Goal: Contribute content: Contribute content

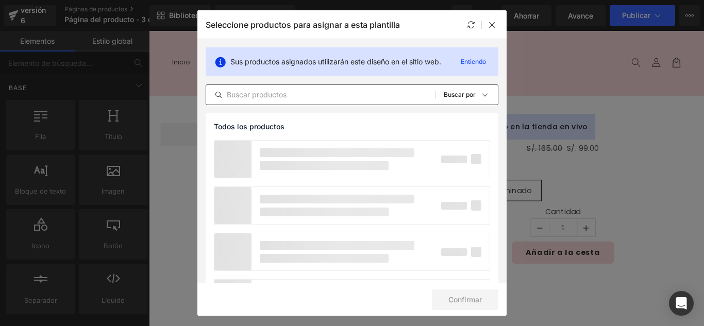
click at [295, 94] on input "text" at bounding box center [320, 95] width 229 height 12
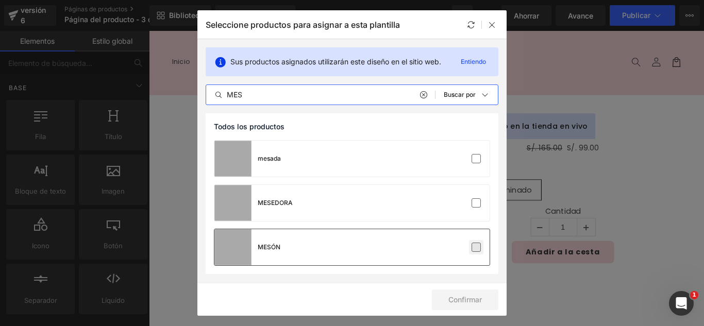
type input "MES"
click at [479, 249] on label at bounding box center [475, 247] width 9 height 9
click at [476, 247] on input "checkbox" at bounding box center [476, 247] width 0 height 0
click at [478, 250] on label at bounding box center [475, 247] width 9 height 9
click at [476, 247] on input "checkbox" at bounding box center [476, 247] width 0 height 0
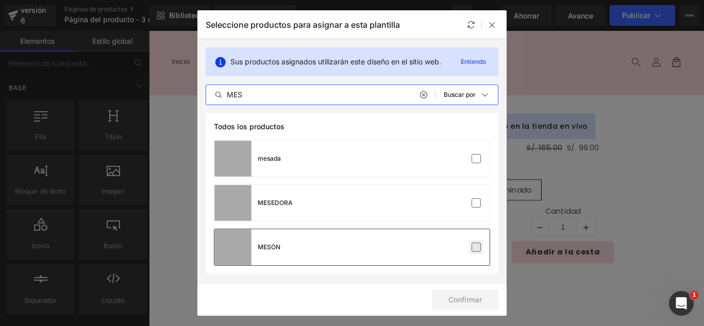
click at [478, 250] on label at bounding box center [475, 247] width 9 height 9
click at [476, 247] on input "checkbox" at bounding box center [476, 247] width 0 height 0
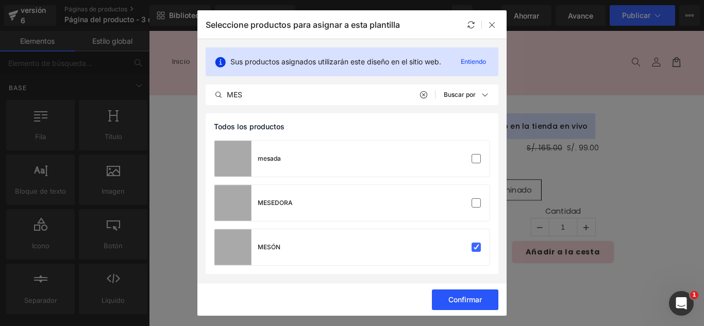
click at [478, 304] on button "Confirmar" at bounding box center [465, 300] width 66 height 21
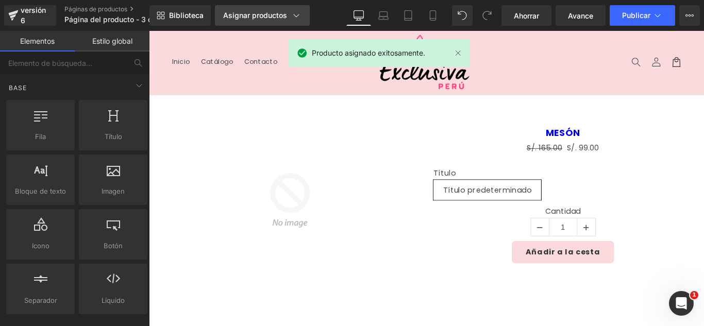
click at [252, 14] on font "Asignar productos" at bounding box center [255, 15] width 64 height 9
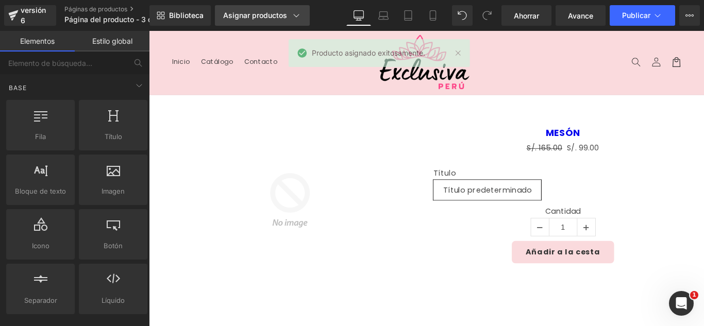
click at [252, 14] on font "Asignar productos" at bounding box center [255, 15] width 64 height 9
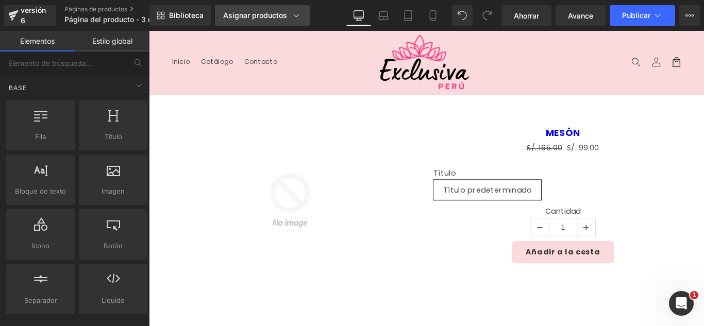
click at [252, 14] on font "Asignar productos" at bounding box center [255, 15] width 64 height 9
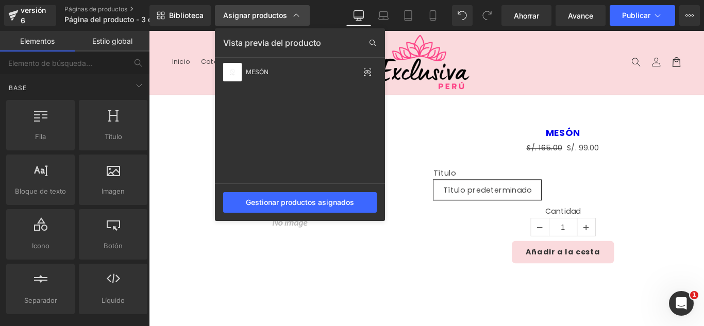
click at [252, 14] on font "Asignar productos" at bounding box center [255, 15] width 64 height 9
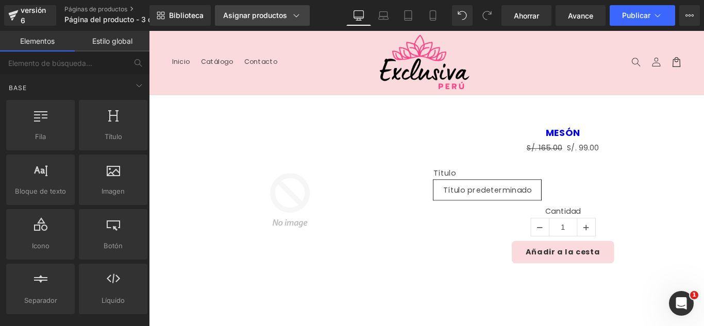
click at [252, 14] on font "Asignar productos" at bounding box center [255, 15] width 64 height 9
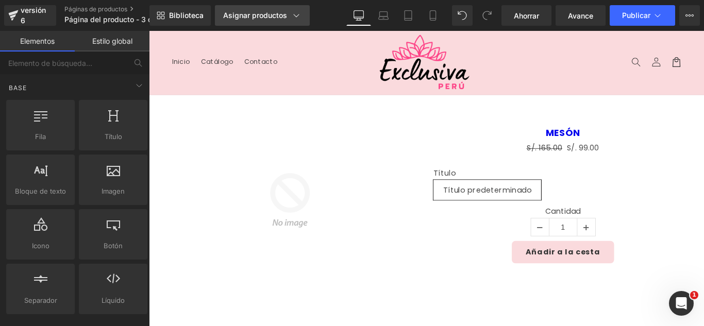
click at [252, 14] on font "Asignar productos" at bounding box center [255, 15] width 64 height 9
click at [252, 12] on font "Asignar productos" at bounding box center [255, 15] width 64 height 9
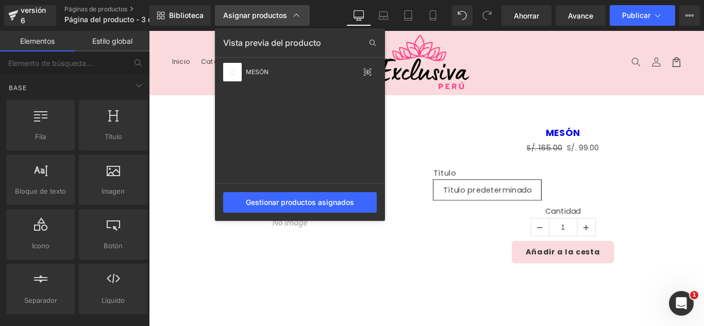
click at [252, 12] on font "Asignar productos" at bounding box center [255, 15] width 64 height 9
click at [252, 13] on font "Asignar productos" at bounding box center [255, 15] width 64 height 9
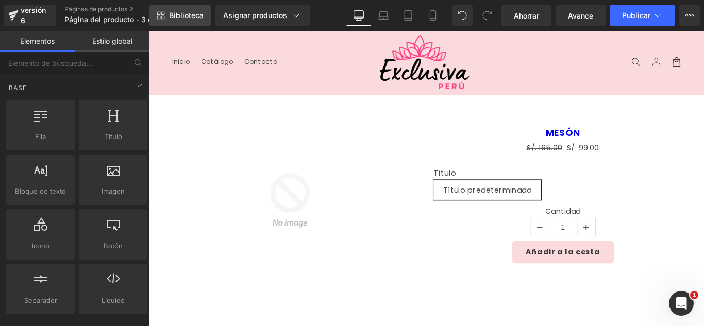
click at [191, 10] on link "Biblioteca" at bounding box center [179, 15] width 61 height 21
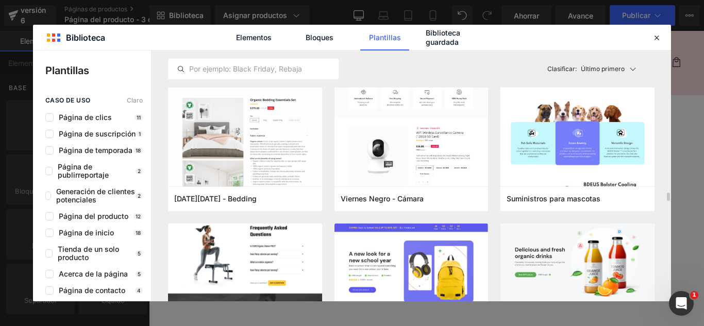
scroll to position [2627, 0]
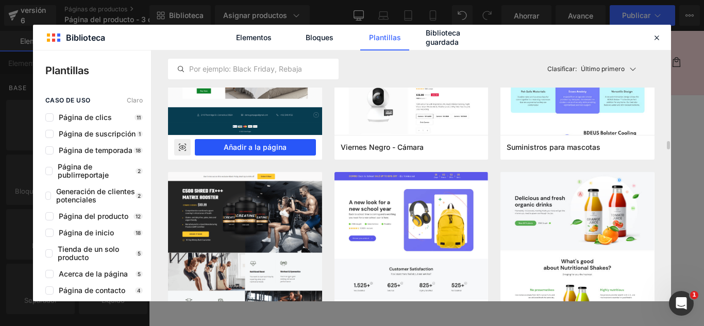
click at [273, 151] on font "Añadir a la página" at bounding box center [255, 147] width 63 height 9
click at [288, 165] on img at bounding box center [307, 221] width 175 height 175
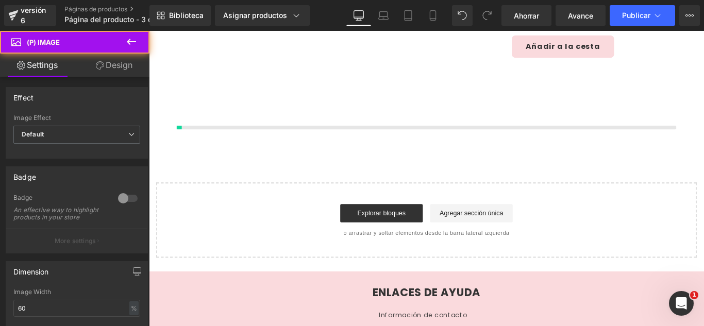
scroll to position [245, 0]
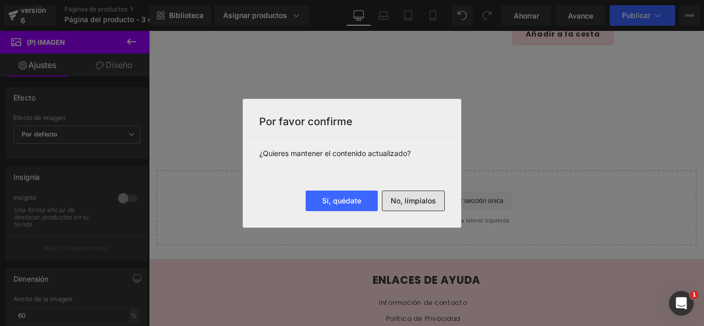
click at [414, 201] on font "No, límpialos" at bounding box center [412, 200] width 45 height 9
click at [0, 0] on div "Cargando producto" at bounding box center [0, 0] width 0 height 0
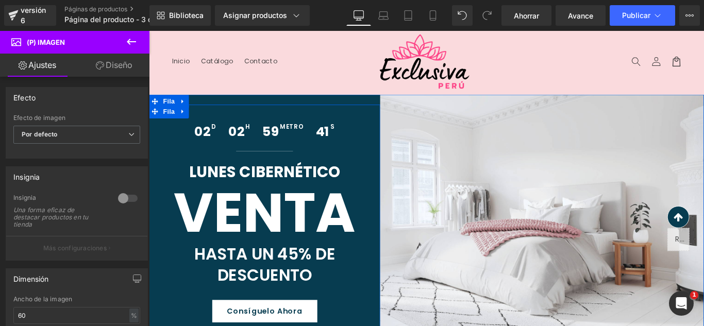
scroll to position [0, 0]
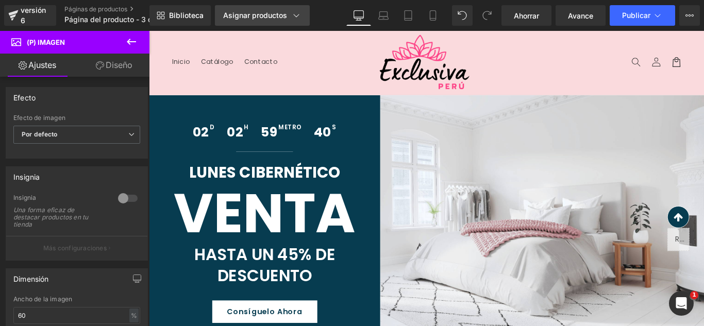
click at [271, 15] on font "Asignar productos" at bounding box center [255, 15] width 64 height 9
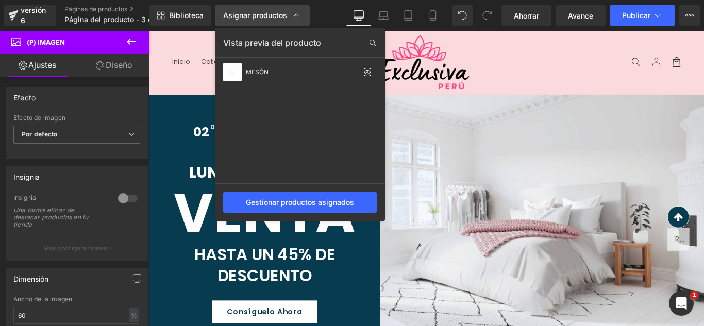
click at [271, 15] on font "Asignar productos" at bounding box center [255, 15] width 64 height 9
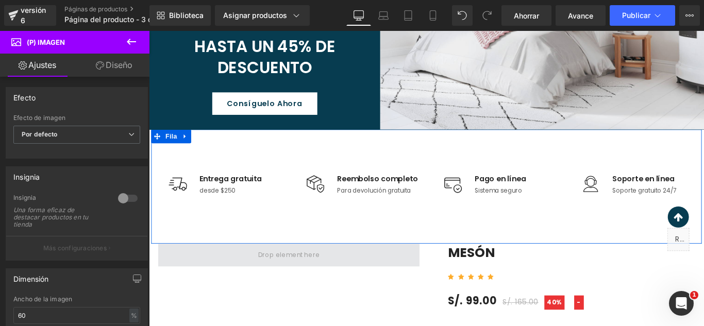
scroll to position [258, 0]
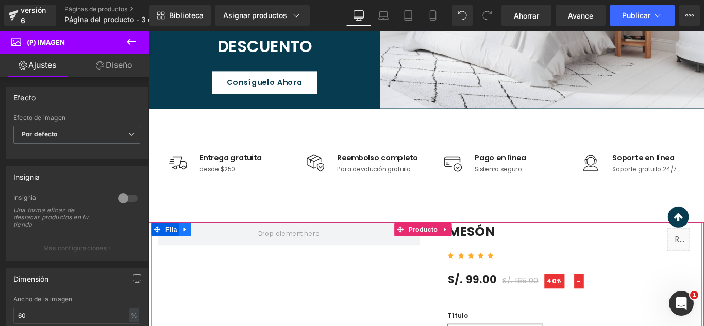
click at [189, 257] on icon at bounding box center [189, 254] width 7 height 8
click at [211, 249] on link at bounding box center [216, 253] width 13 height 15
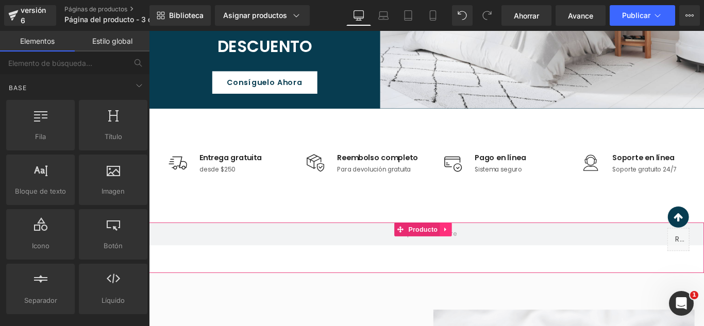
click at [483, 254] on icon at bounding box center [482, 254] width 7 height 8
click at [488, 254] on icon at bounding box center [488, 254] width 7 height 8
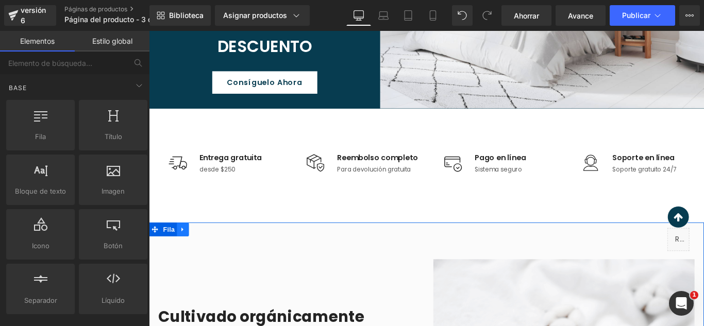
click at [185, 257] on icon at bounding box center [186, 254] width 7 height 8
click at [149, 31] on icon at bounding box center [149, 31] width 0 height 0
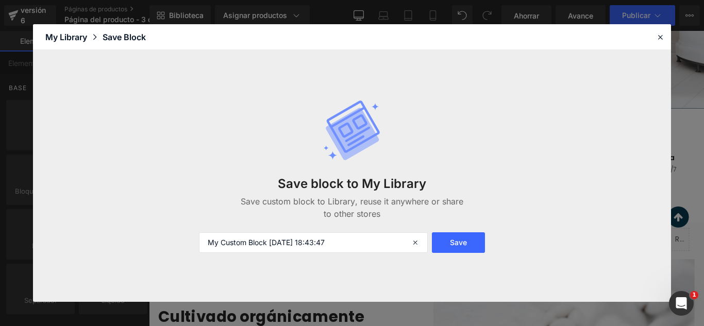
click at [205, 230] on div "Save block to My Library Save custom block to Library, reuse it anywhere or sha…" at bounding box center [352, 176] width 319 height 195
drag, startPoint x: 58, startPoint y: 226, endPoint x: 205, endPoint y: 230, distance: 147.4
click at [205, 230] on div "Save block to My Library Save custom block to Library, reuse it anywhere or sha…" at bounding box center [352, 176] width 319 height 195
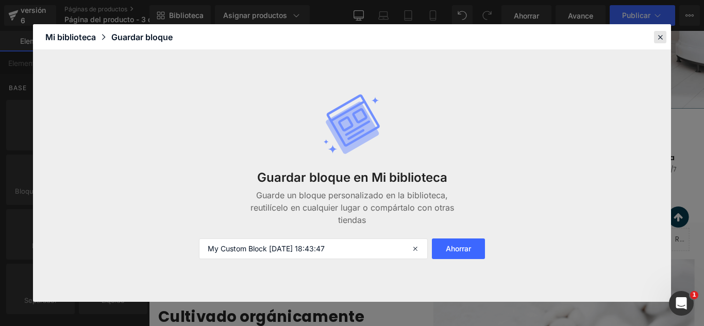
click at [655, 34] on icon at bounding box center [659, 36] width 9 height 9
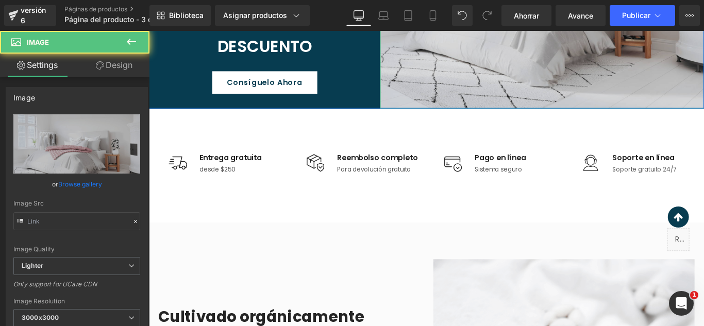
type input "[URL][DOMAIN_NAME]"
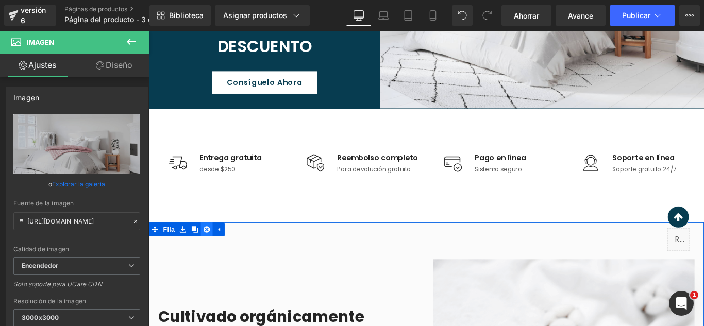
click at [210, 258] on icon at bounding box center [213, 254] width 7 height 8
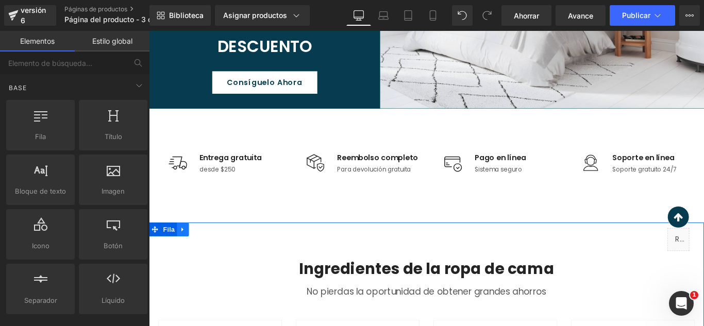
click at [183, 258] on icon at bounding box center [186, 254] width 7 height 8
click at [210, 253] on icon at bounding box center [213, 253] width 7 height 7
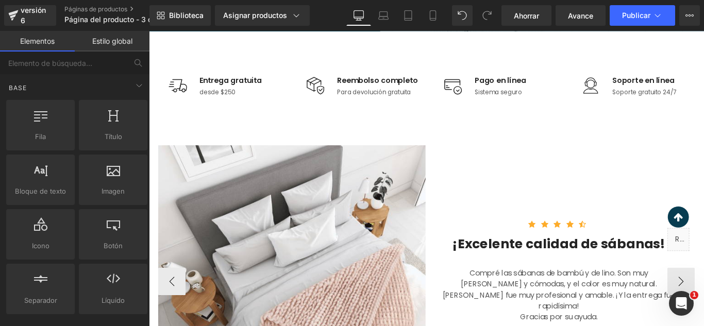
scroll to position [361, 0]
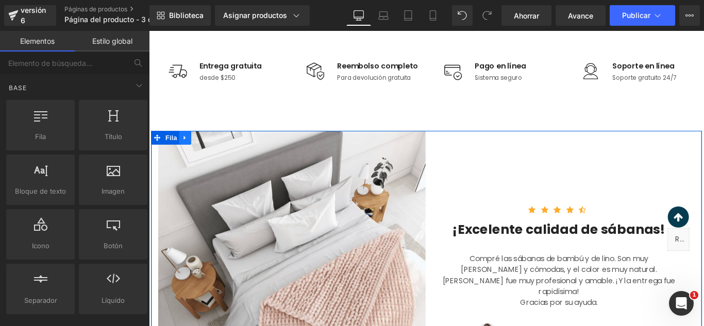
click at [190, 152] on icon at bounding box center [189, 151] width 7 height 8
click at [149, 31] on icon at bounding box center [149, 31] width 0 height 0
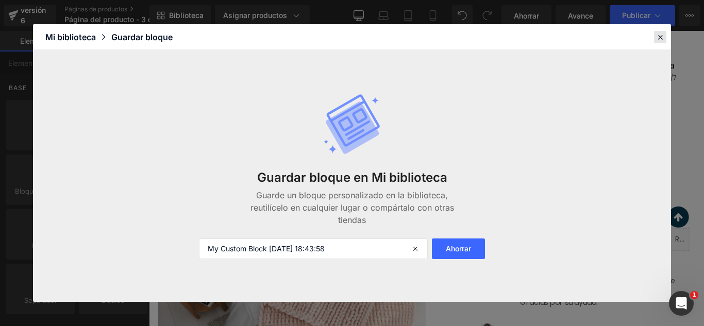
click at [657, 38] on icon at bounding box center [659, 36] width 9 height 9
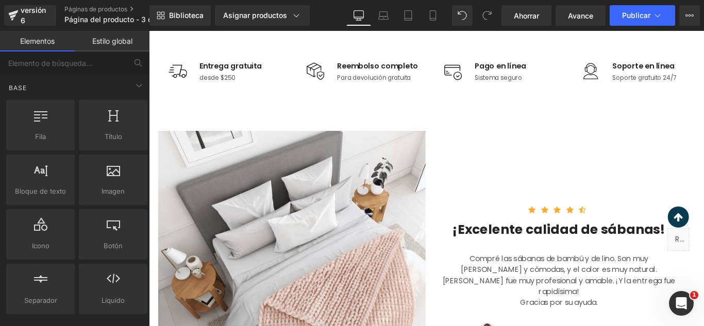
click at [703, 38] on div "Imagen Entrega gratuita Bloque de texto desde $250 Bloque de texto Lista de ico…" at bounding box center [460, 79] width 618 height 128
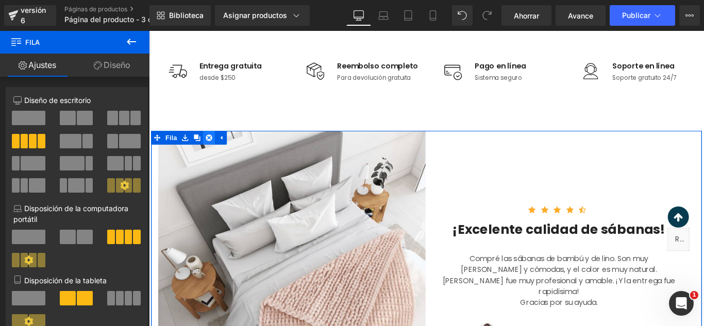
click at [213, 151] on icon at bounding box center [216, 151] width 7 height 8
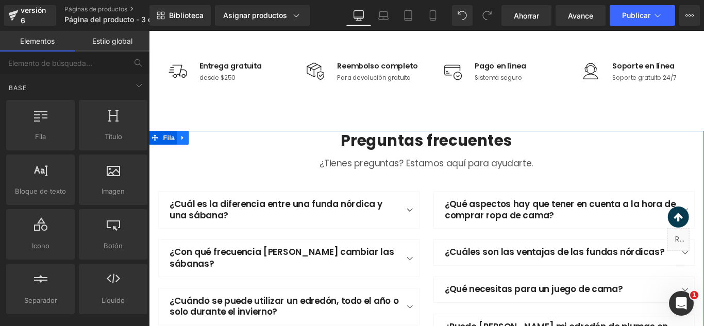
click at [184, 150] on icon at bounding box center [186, 151] width 7 height 8
click at [149, 31] on icon at bounding box center [149, 31] width 0 height 0
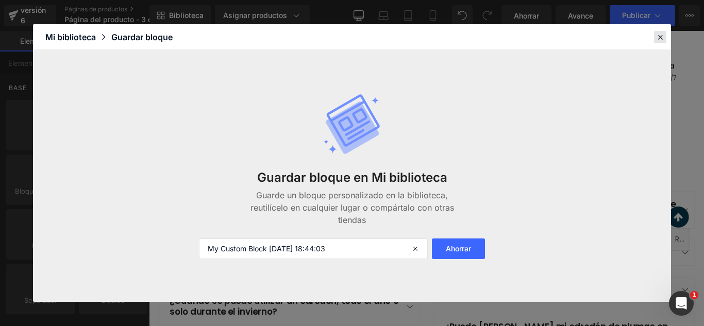
click at [660, 39] on icon at bounding box center [659, 36] width 9 height 9
click at [703, 39] on div "Imagen Entrega gratuita Bloque de texto desde $250 Bloque de texto Lista de ico…" at bounding box center [460, 79] width 618 height 128
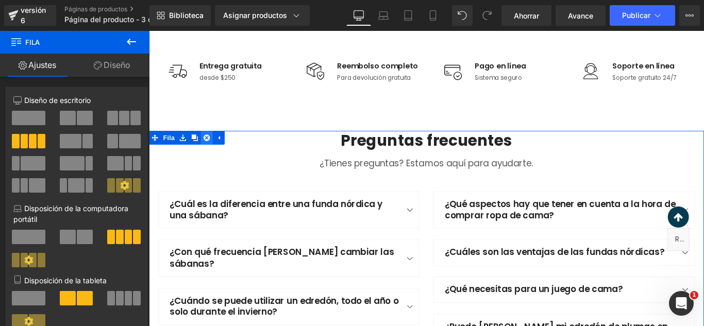
click at [211, 155] on icon at bounding box center [213, 150] width 7 height 7
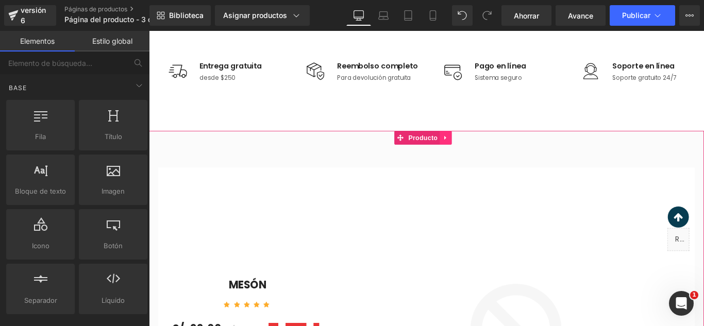
click at [482, 155] on icon at bounding box center [482, 151] width 7 height 8
click at [482, 155] on link at bounding box center [488, 150] width 13 height 15
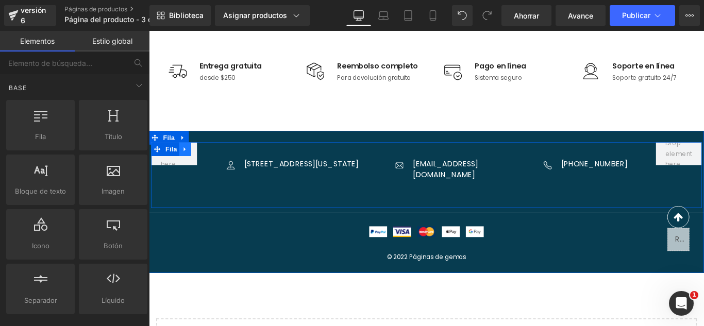
click at [188, 164] on icon at bounding box center [189, 164] width 7 height 8
click at [149, 31] on icon at bounding box center [149, 31] width 0 height 0
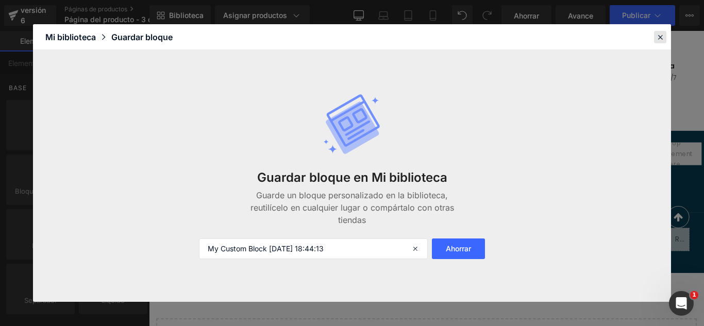
click at [655, 35] on div at bounding box center [660, 37] width 12 height 12
click at [703, 35] on div "Imagen Entrega gratuita Bloque de texto desde $250 Bloque de texto Lista de ico…" at bounding box center [460, 79] width 618 height 128
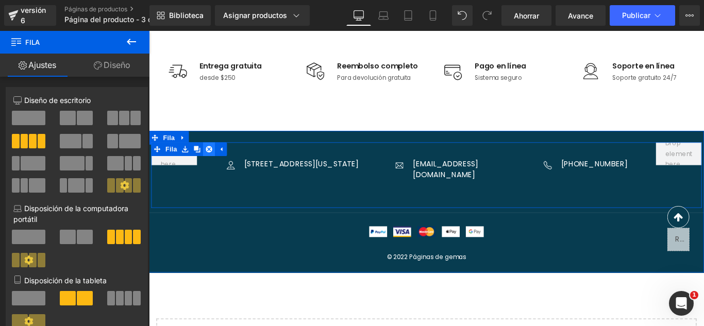
click at [213, 169] on link at bounding box center [216, 163] width 13 height 15
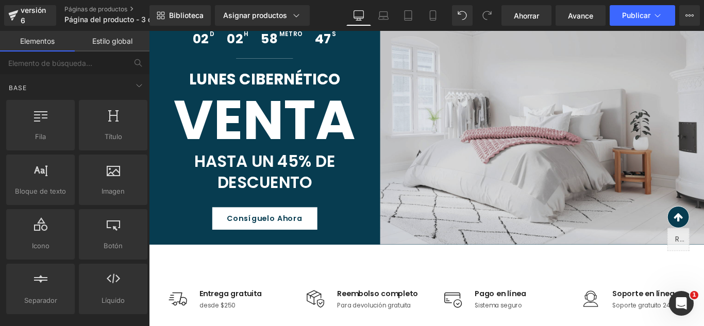
scroll to position [0, 0]
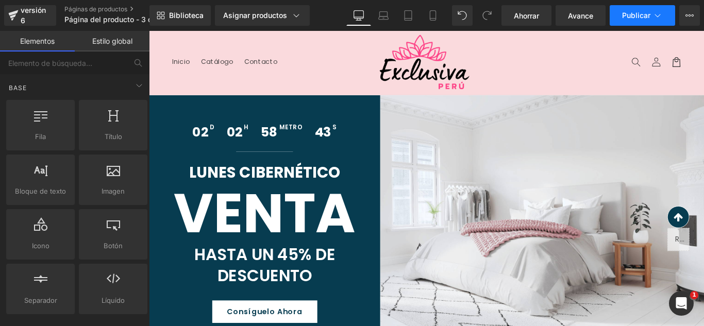
click at [643, 21] on button "Publicar" at bounding box center [641, 15] width 65 height 21
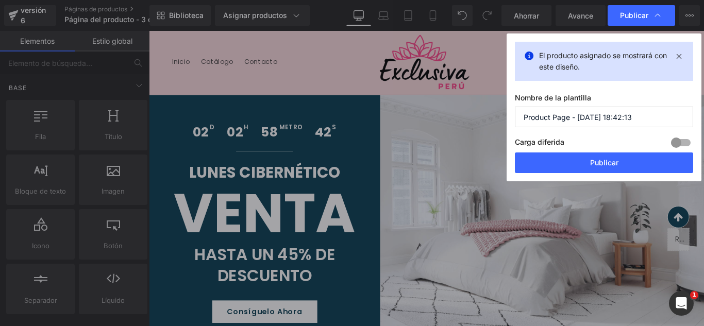
click at [642, 123] on input "Product Page - [DATE] 18:42:13" at bounding box center [604, 117] width 178 height 21
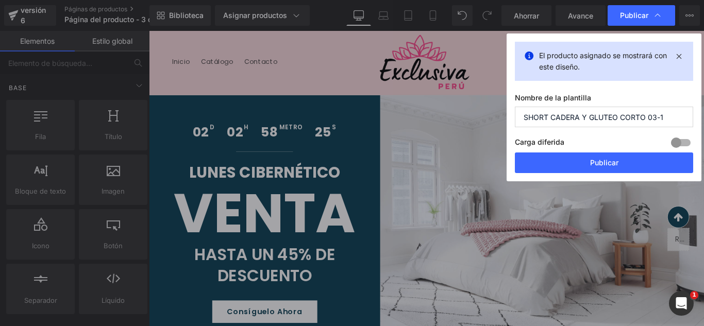
type input "SHORT CADERA Y GLUTEO CORTO 03-10"
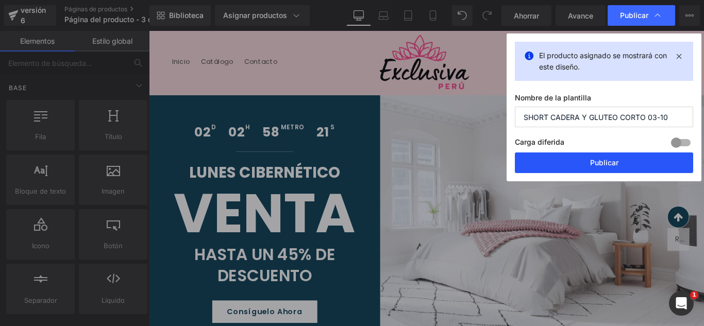
click at [645, 164] on button "Publicar" at bounding box center [604, 162] width 178 height 21
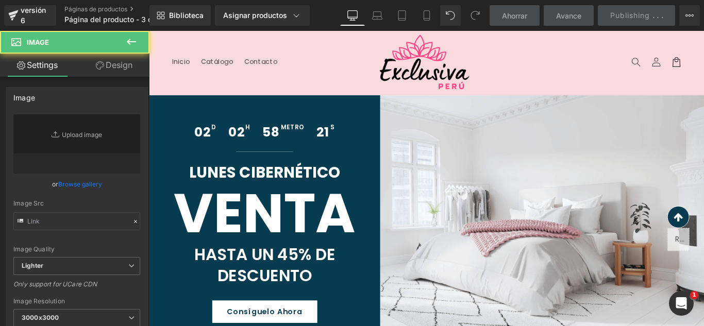
click at [703, 180] on img at bounding box center [591, 239] width 364 height 273
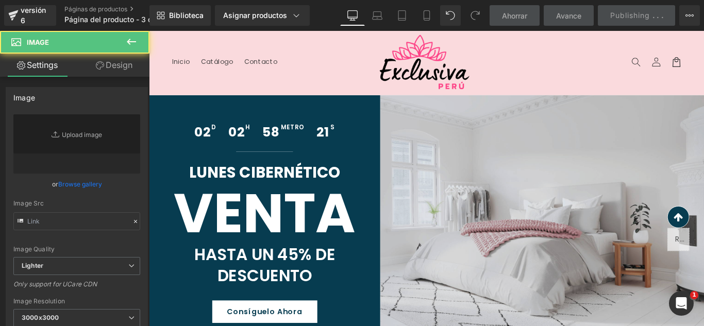
drag, startPoint x: 794, startPoint y: 195, endPoint x: 706, endPoint y: 173, distance: 91.5
click at [703, 180] on img at bounding box center [591, 239] width 364 height 273
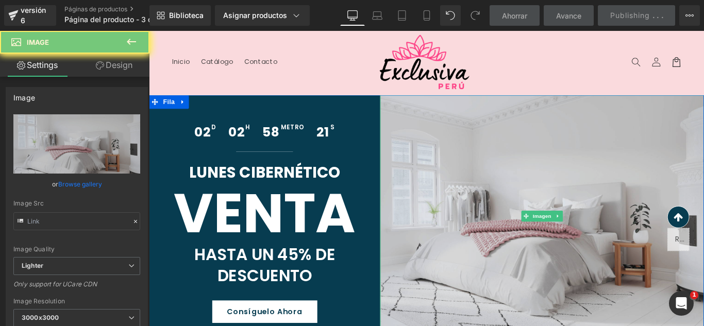
type input "[URL][DOMAIN_NAME]"
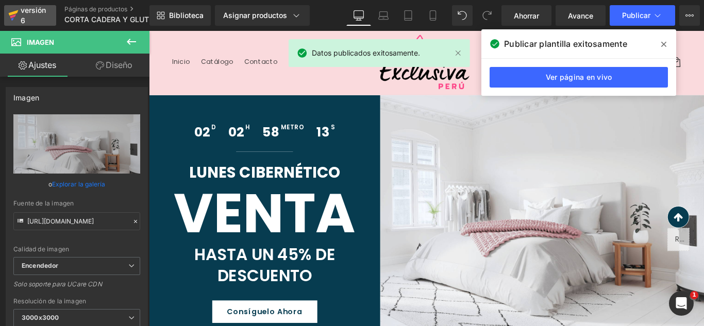
click at [28, 14] on div "versión 6" at bounding box center [34, 16] width 31 height 24
